Goal: Find specific page/section: Find specific page/section

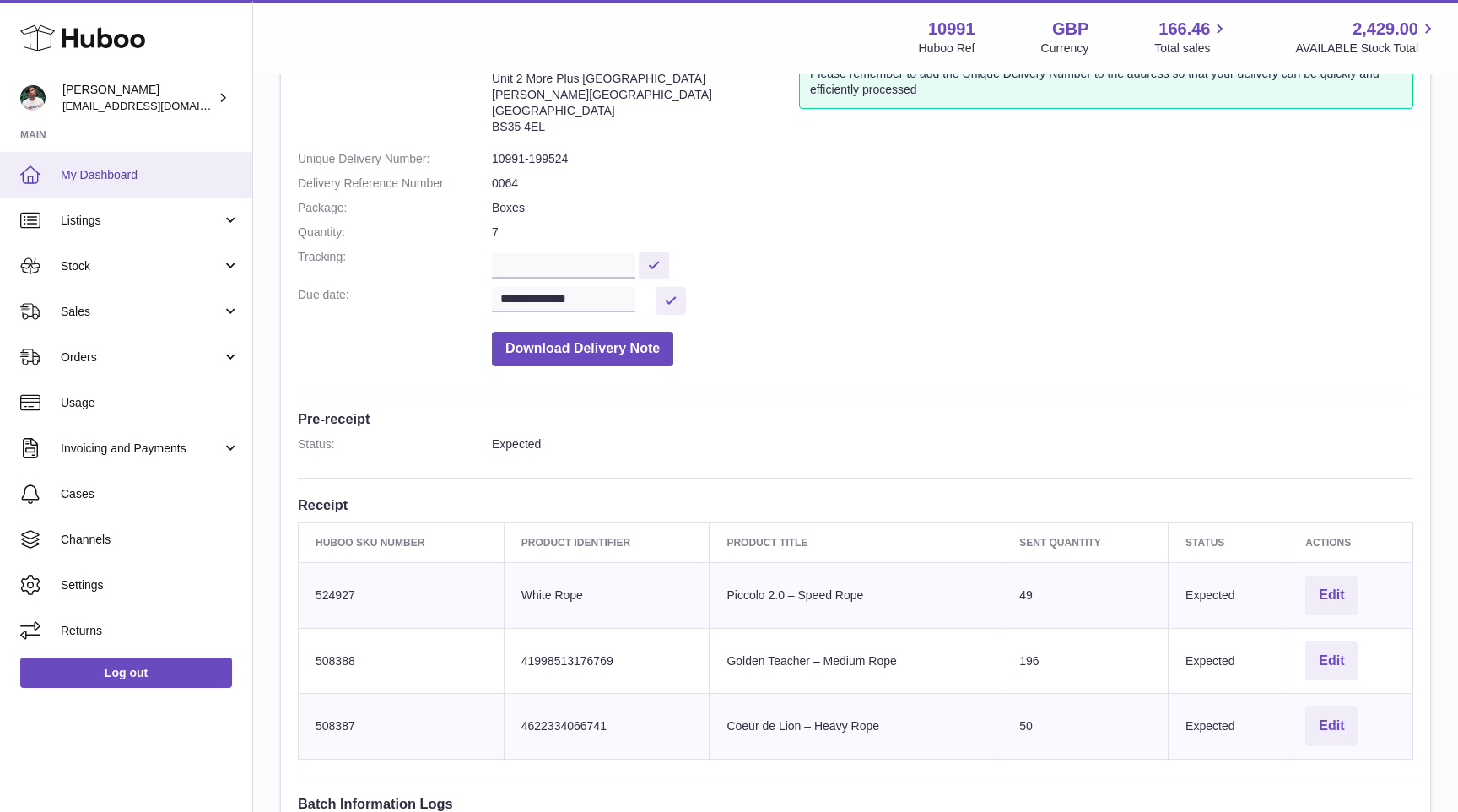
click at [114, 177] on span "My Dashboard" at bounding box center [150, 175] width 179 height 16
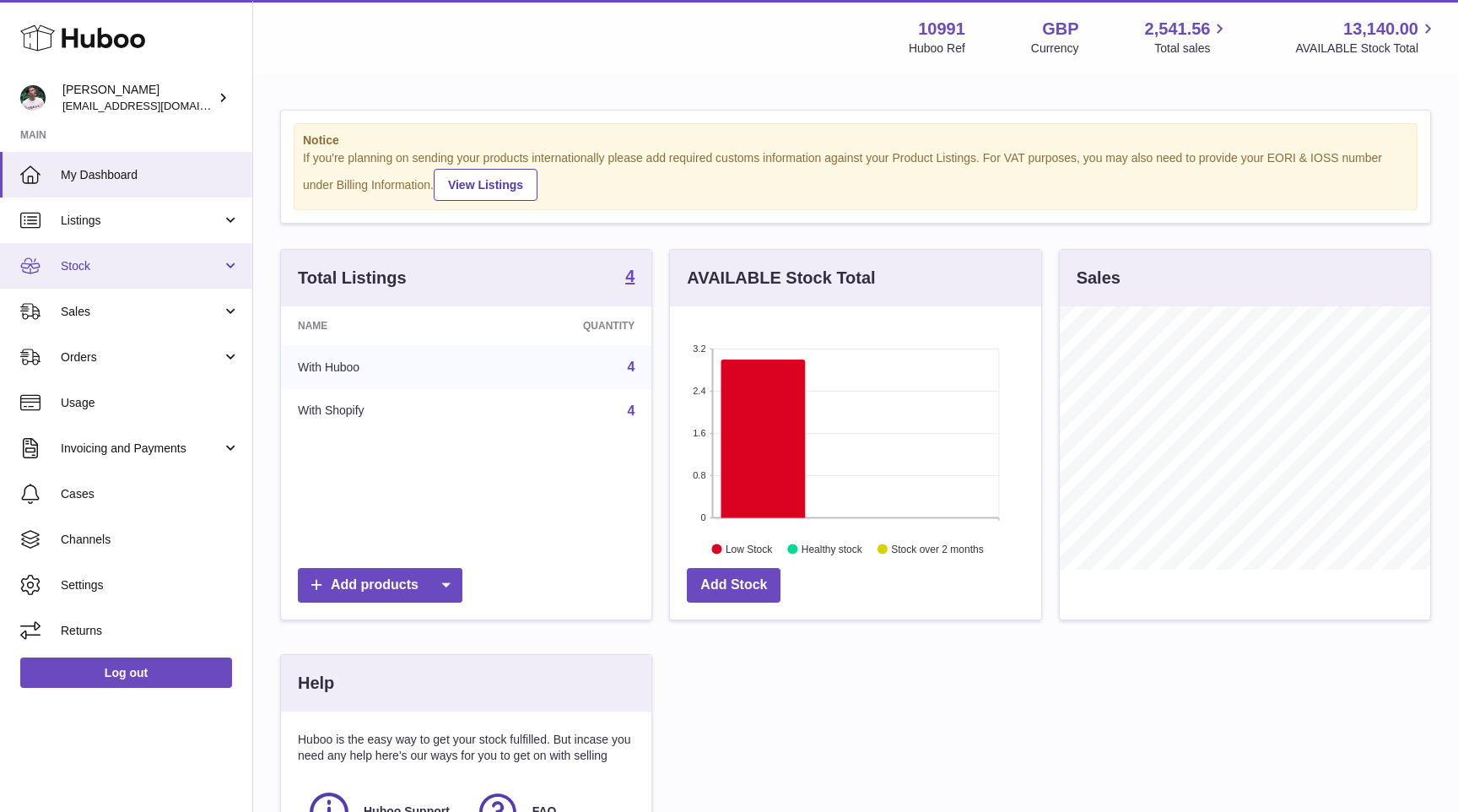
scroll to position [263, 370]
click at [133, 272] on span "Stock" at bounding box center [141, 266] width 161 height 16
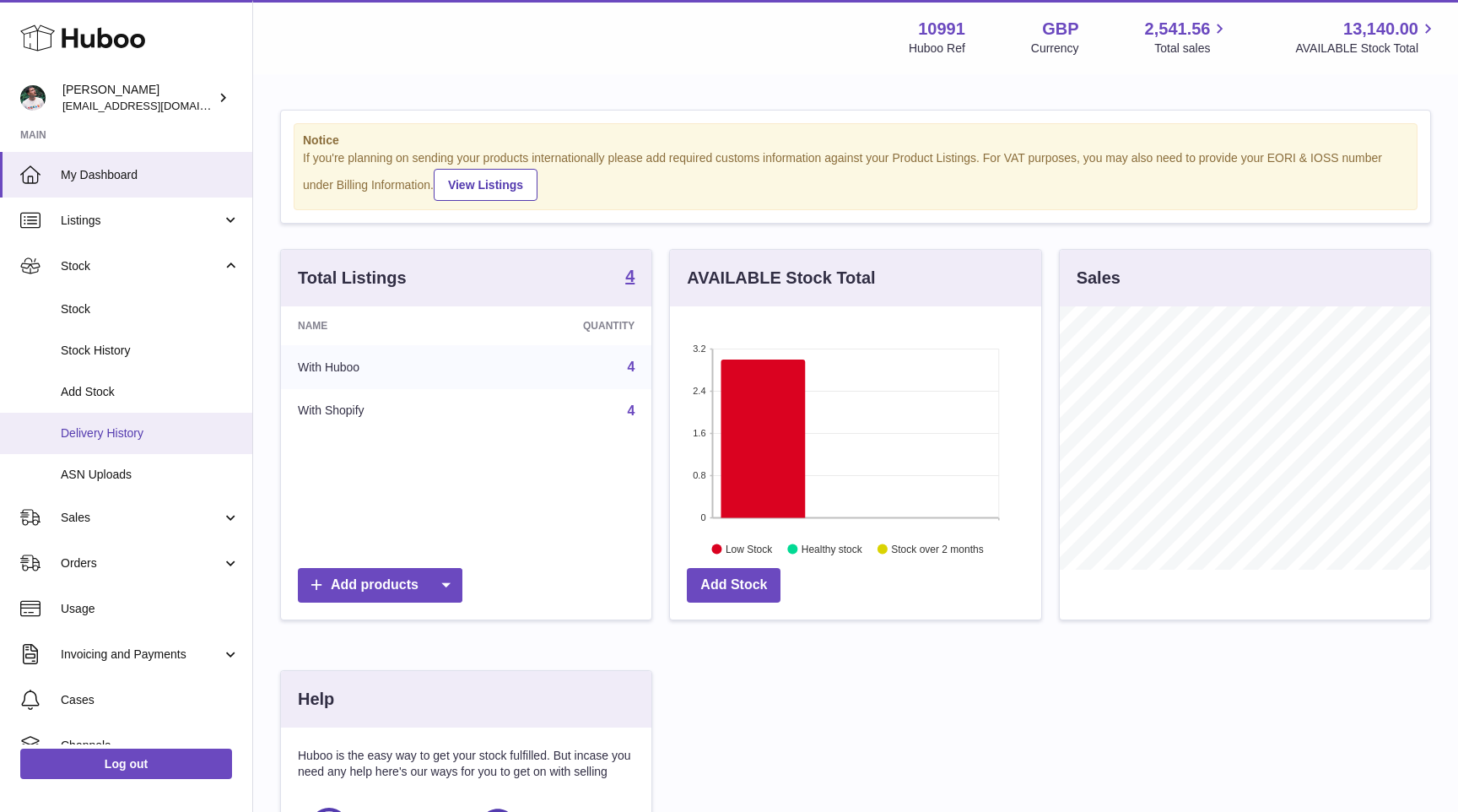
click at [130, 427] on span "Delivery History" at bounding box center [150, 433] width 179 height 16
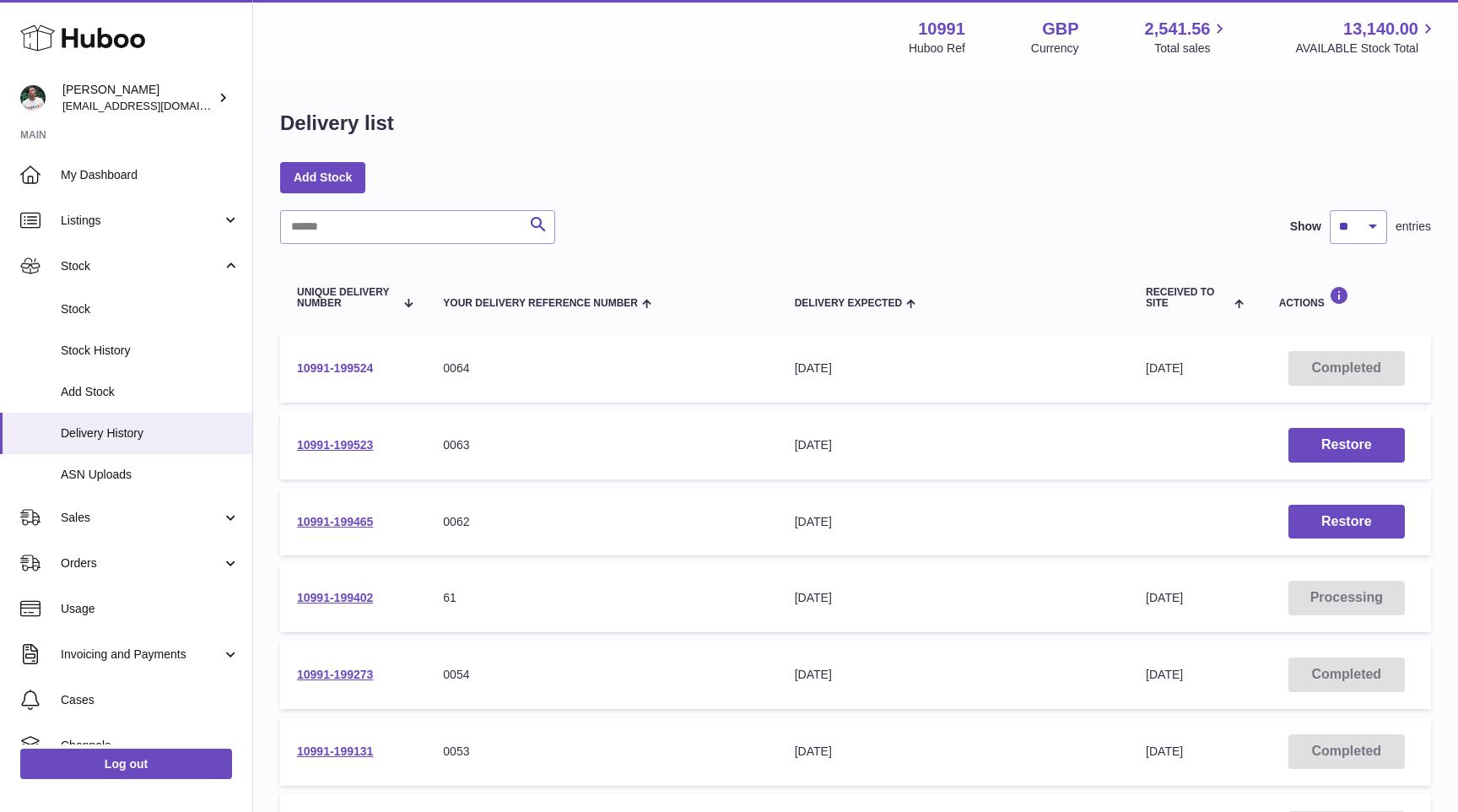
click at [346, 367] on link "10991-199524" at bounding box center [334, 368] width 76 height 13
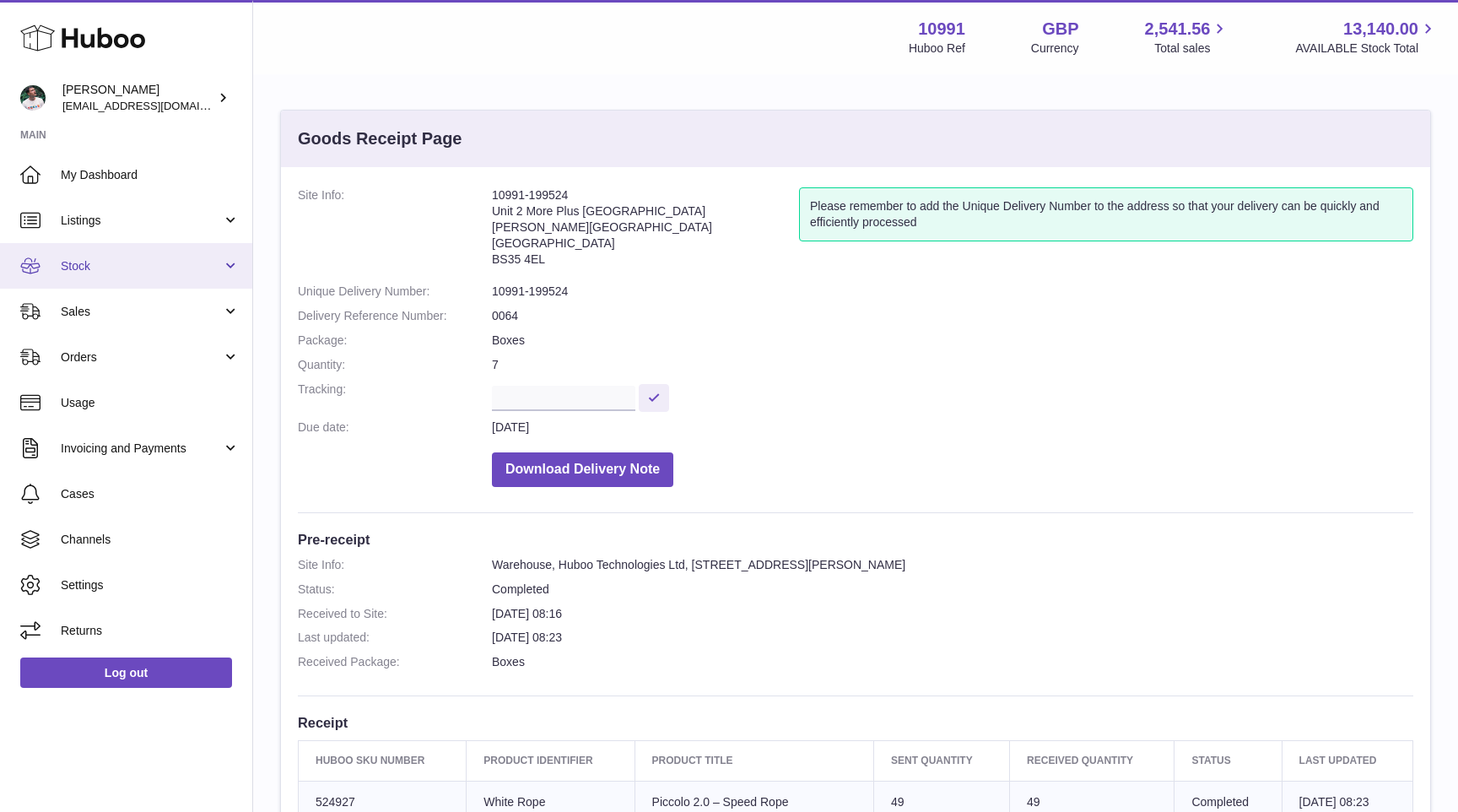
click at [191, 276] on link "Stock" at bounding box center [126, 266] width 252 height 46
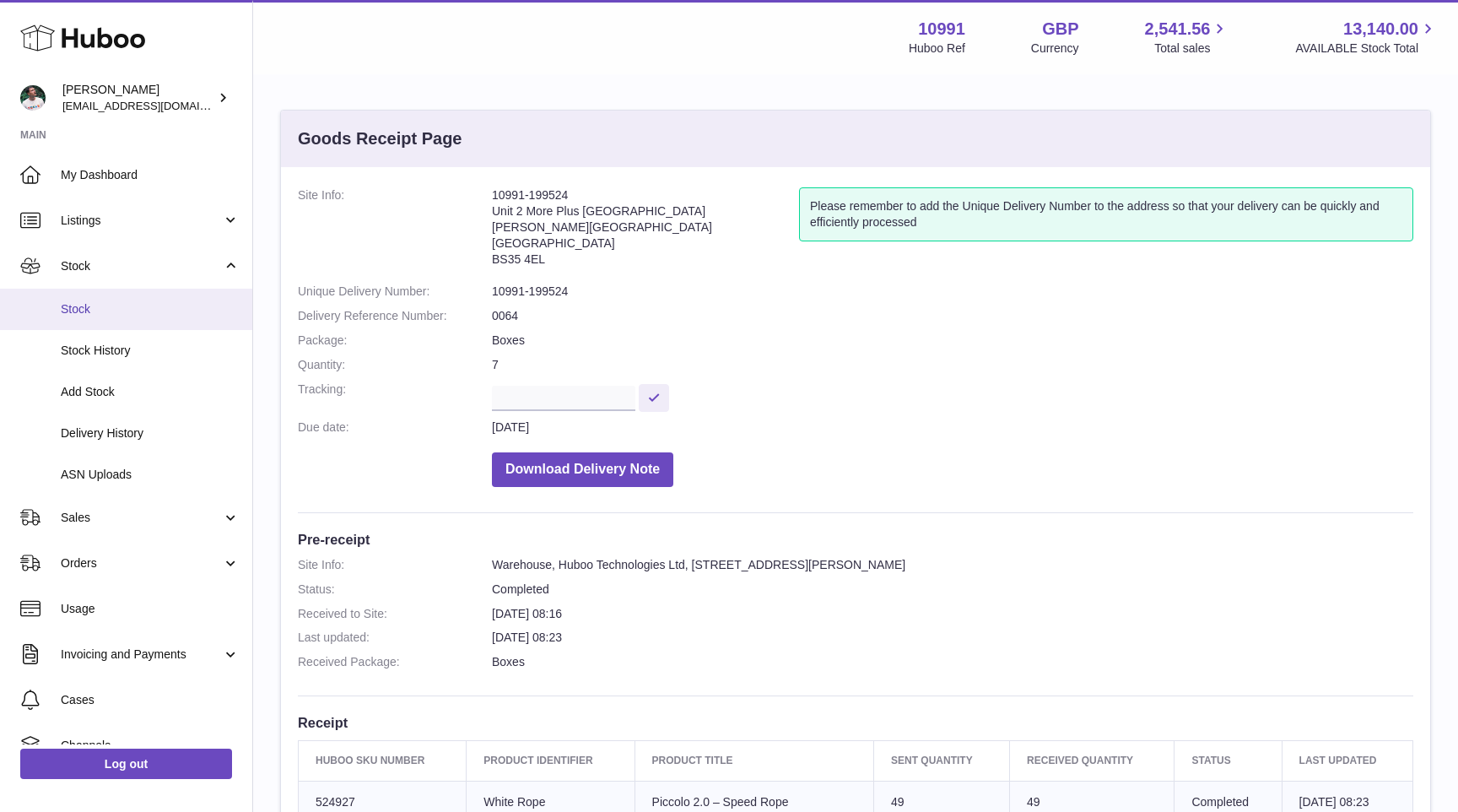
click at [179, 325] on link "Stock" at bounding box center [126, 309] width 252 height 41
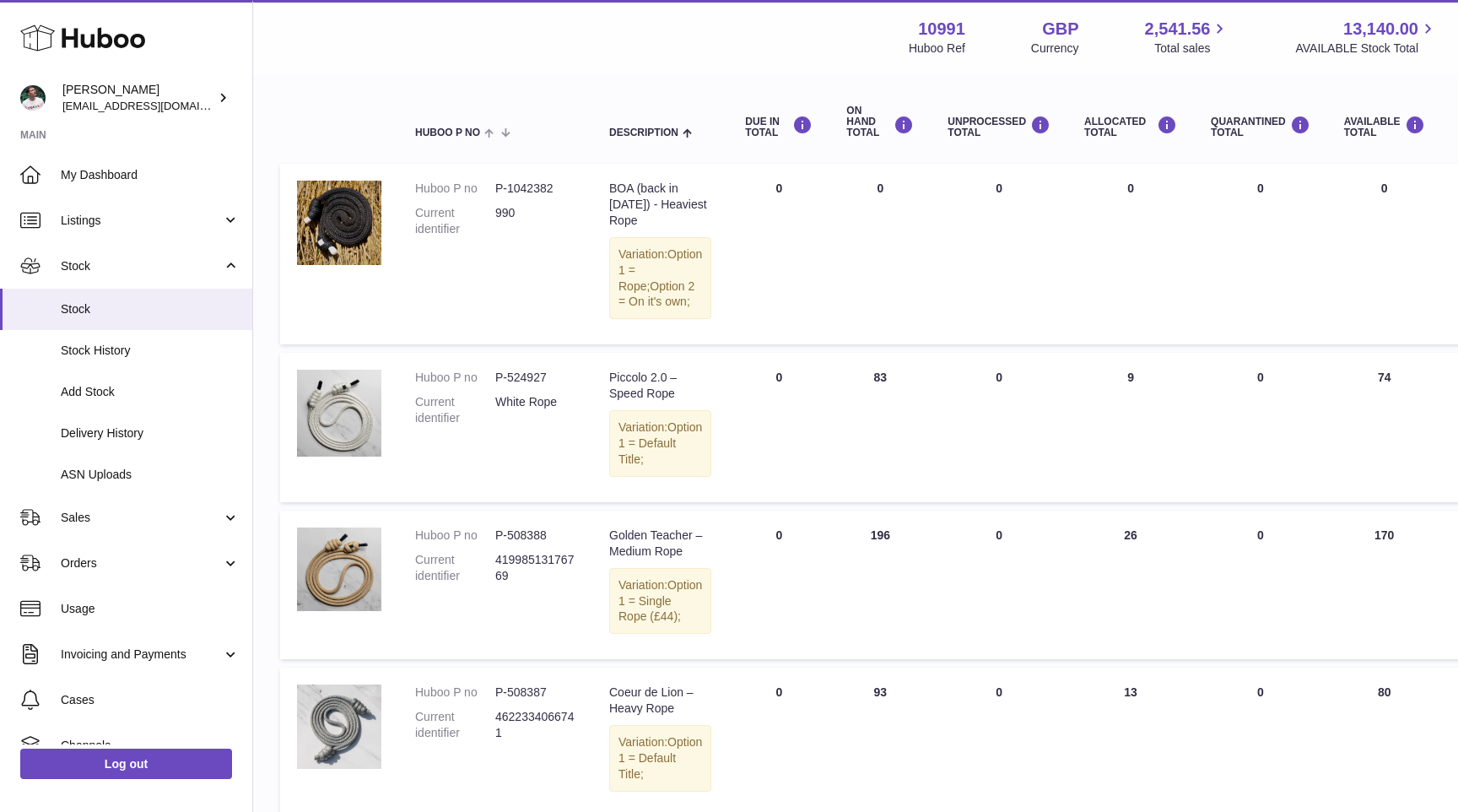
scroll to position [171, 0]
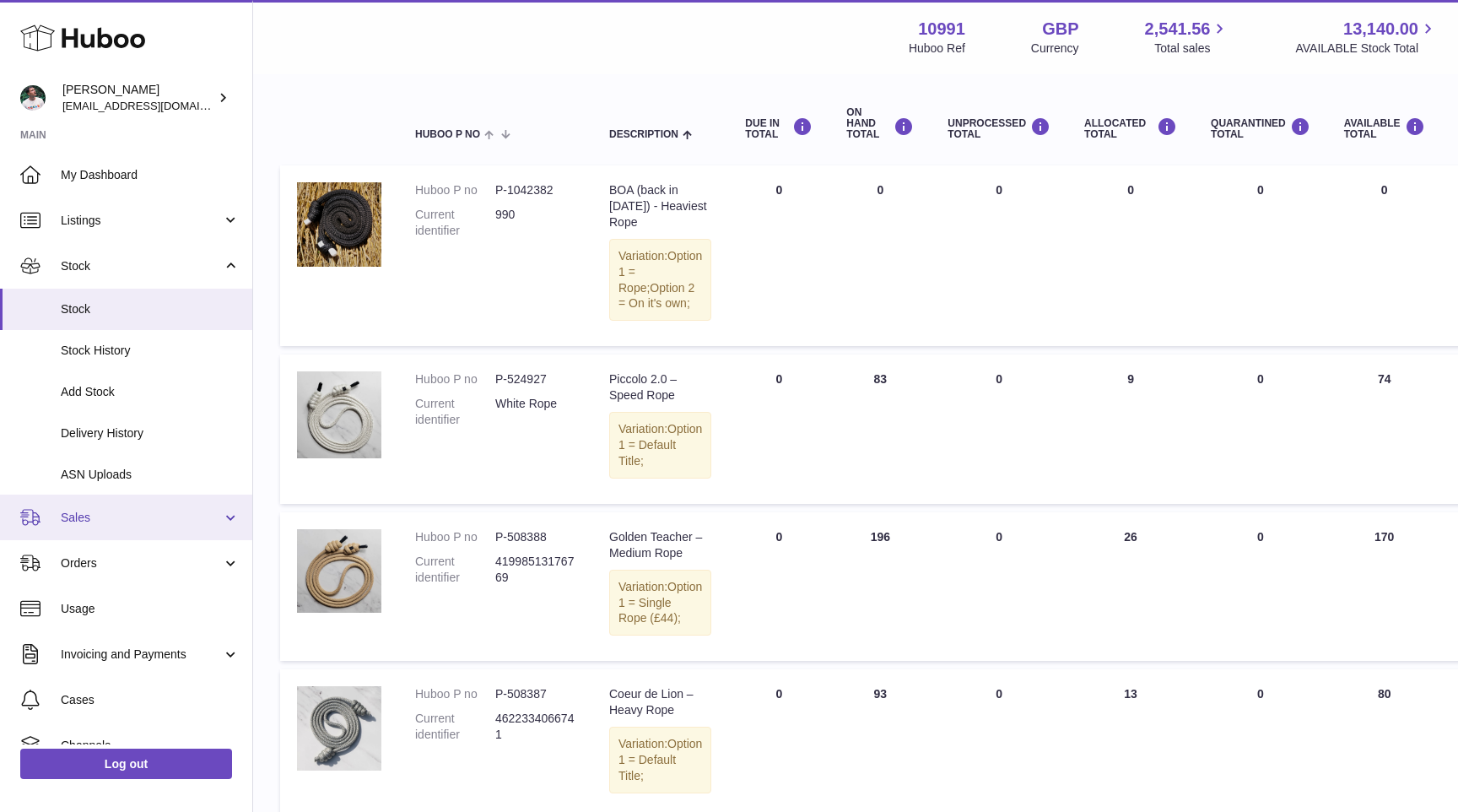
click at [175, 506] on link "Sales" at bounding box center [126, 517] width 252 height 46
click at [133, 524] on span "Sales" at bounding box center [141, 517] width 161 height 16
click at [143, 528] on link "Sales" at bounding box center [126, 517] width 252 height 46
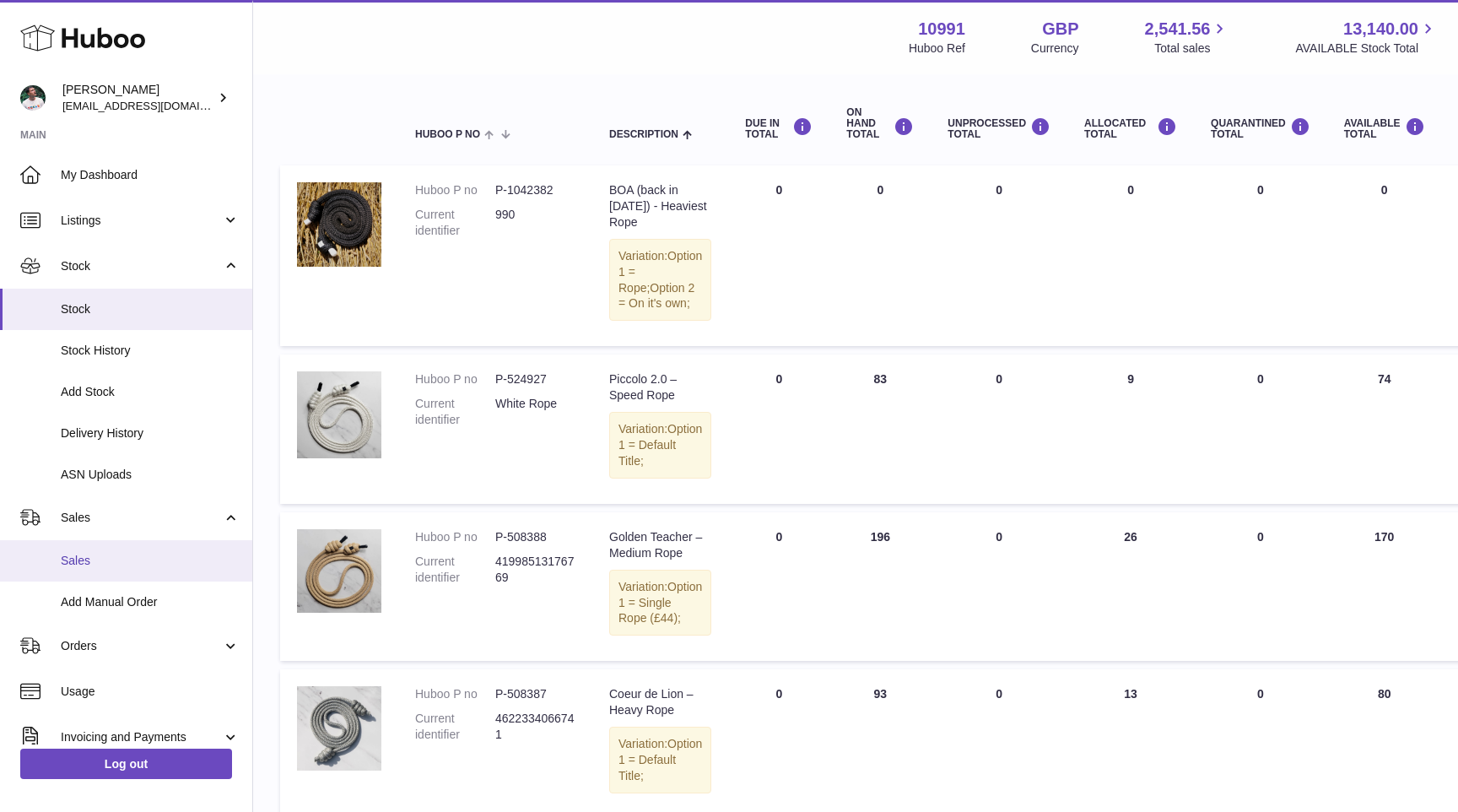
click at [131, 567] on span "Sales" at bounding box center [150, 561] width 179 height 16
